Goal: Find specific page/section: Find specific page/section

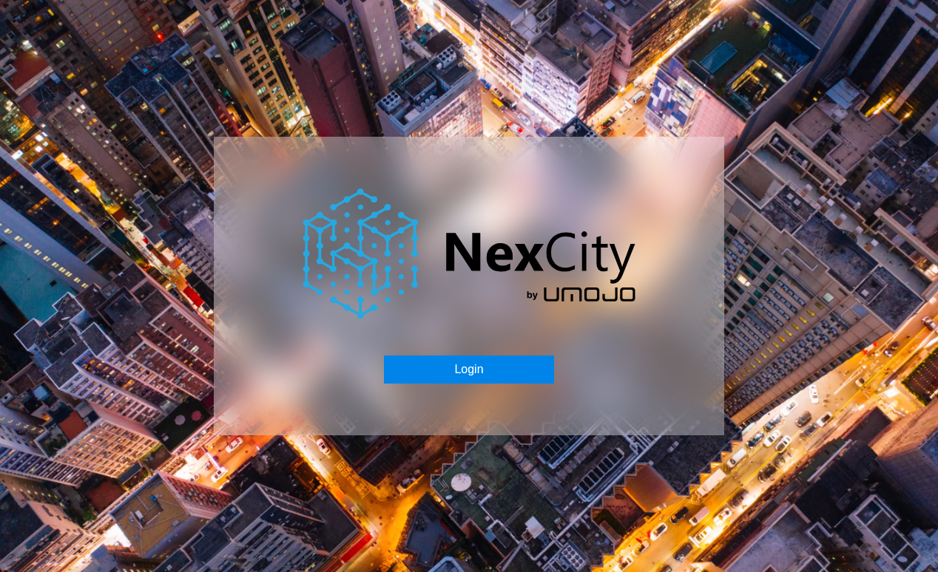
click at [439, 363] on button "Login" at bounding box center [468, 370] width 169 height 28
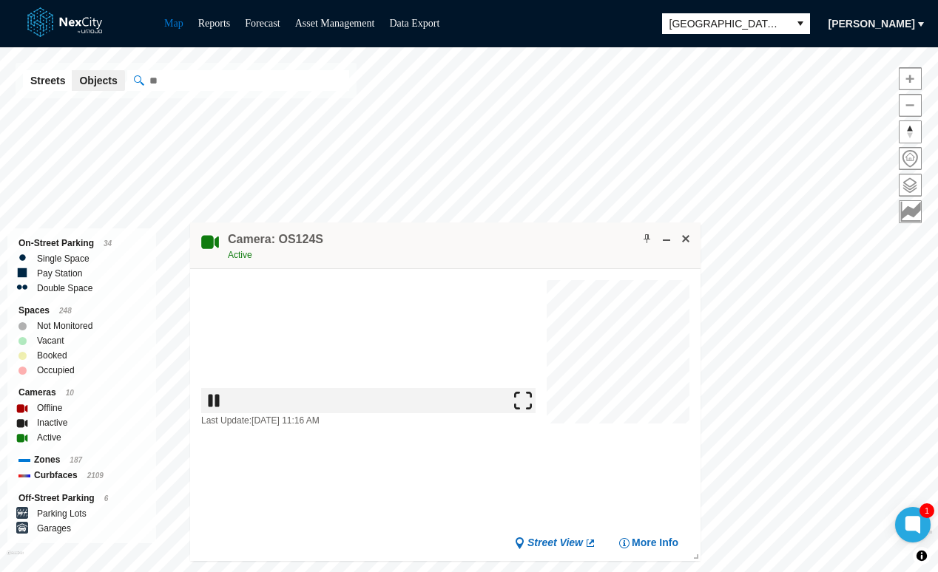
drag, startPoint x: 420, startPoint y: 226, endPoint x: 458, endPoint y: 363, distance: 141.9
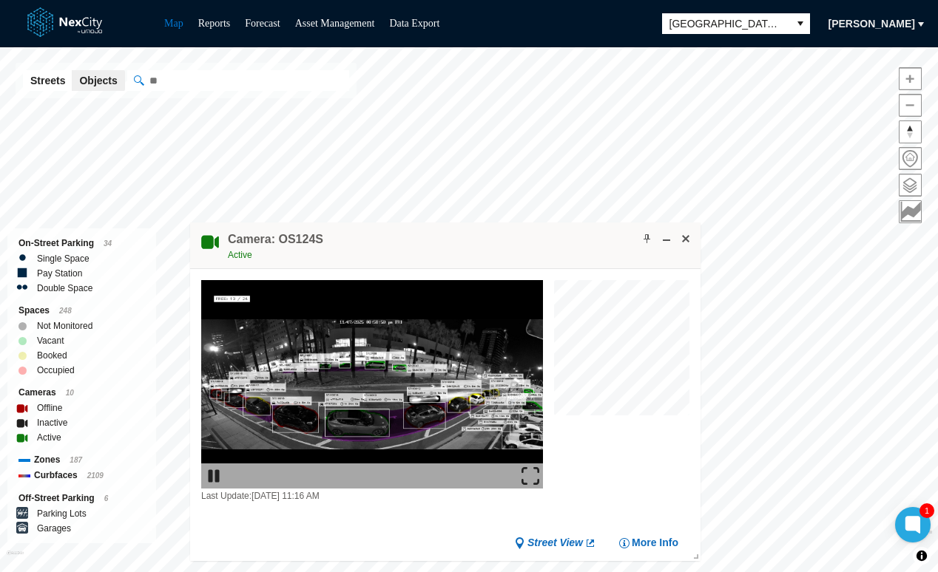
click at [445, 237] on div "Camera: OS124S Active" at bounding box center [445, 246] width 510 height 47
click at [535, 481] on img at bounding box center [530, 476] width 18 height 18
